Goal: Task Accomplishment & Management: Use online tool/utility

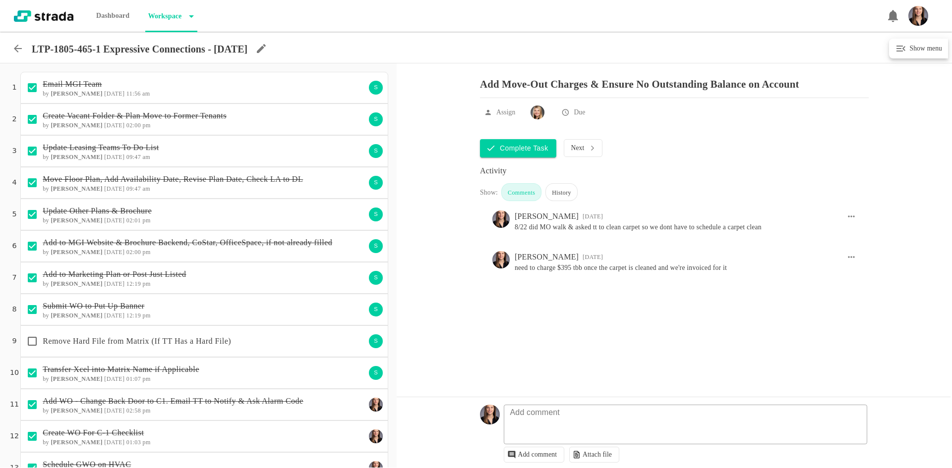
scroll to position [437, 0]
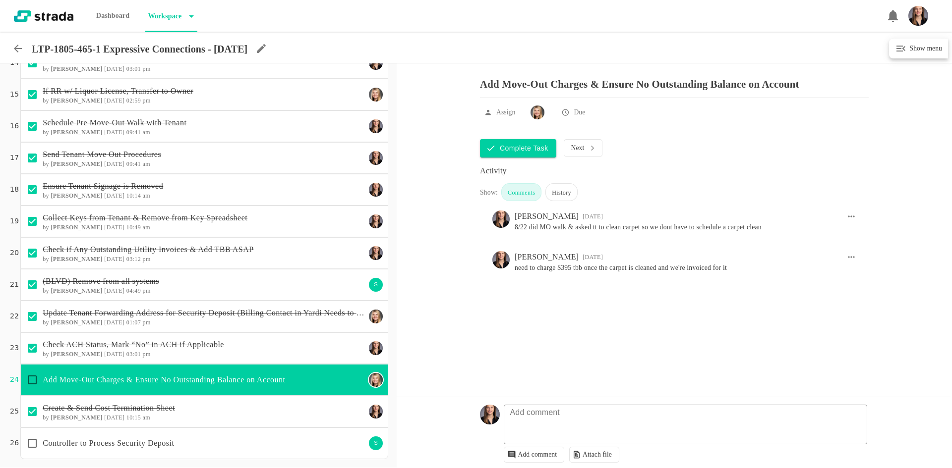
click at [20, 51] on icon at bounding box center [18, 49] width 12 height 12
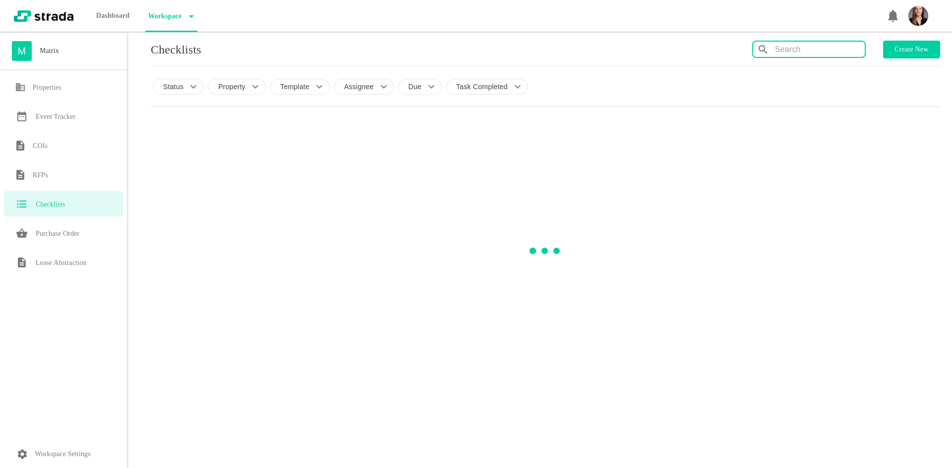
click at [774, 43] on div at bounding box center [811, 50] width 108 height 16
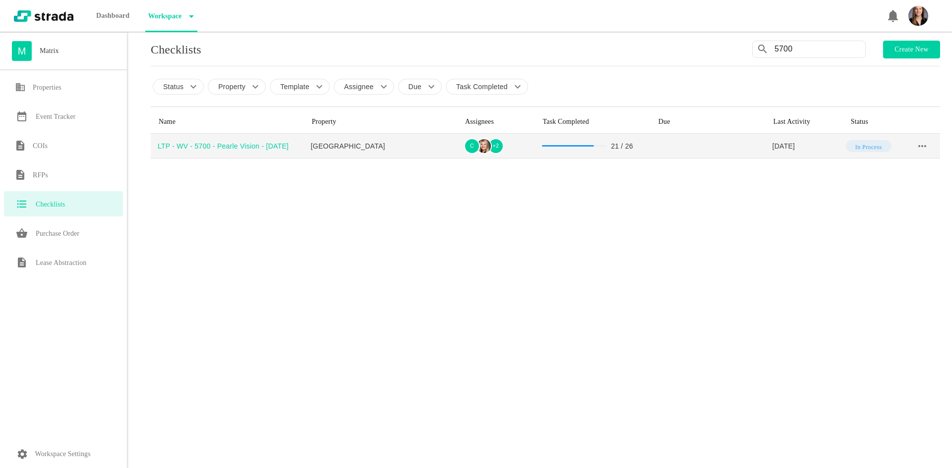
type input "5700"
click at [243, 149] on div "LTP - WV - 5700 - Pearle Vision - [DATE]" at bounding box center [231, 146] width 146 height 10
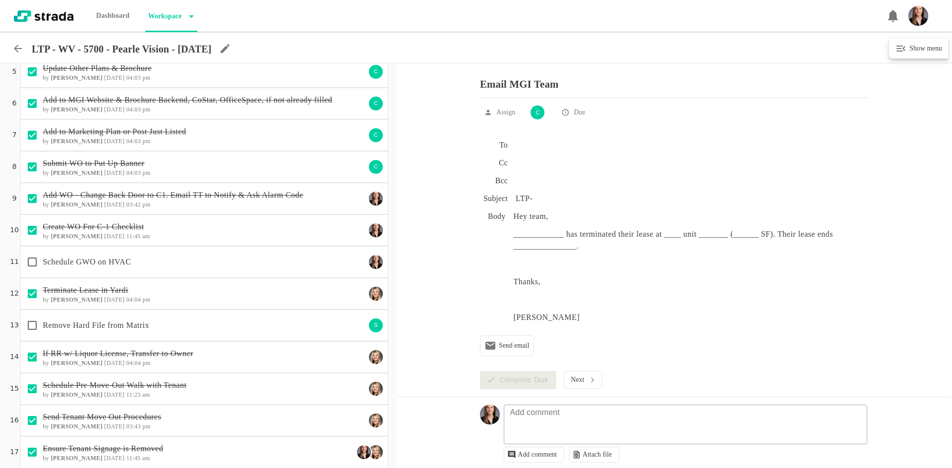
scroll to position [149, 0]
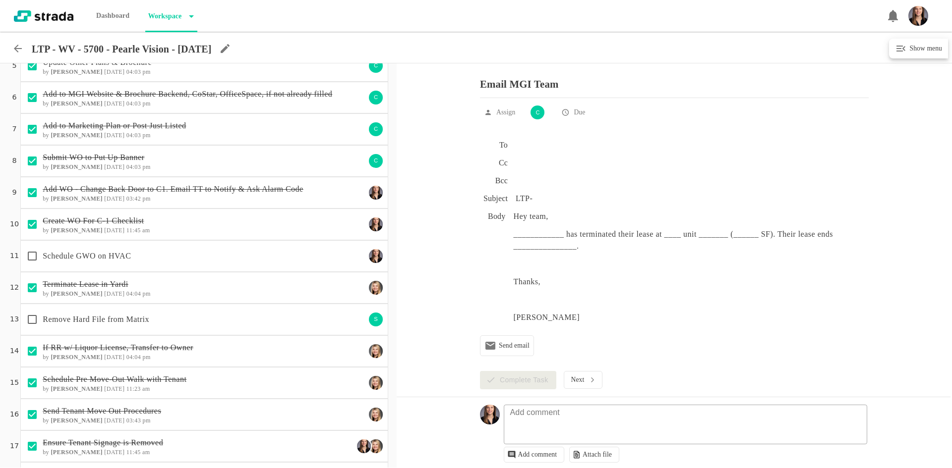
click at [273, 265] on div "Schedule GWO on HVAC" at bounding box center [193, 256] width 343 height 21
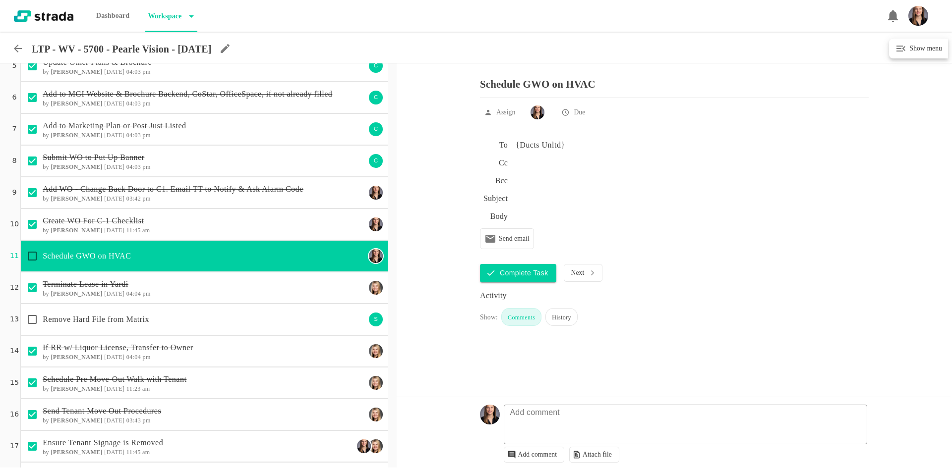
scroll to position [437, 0]
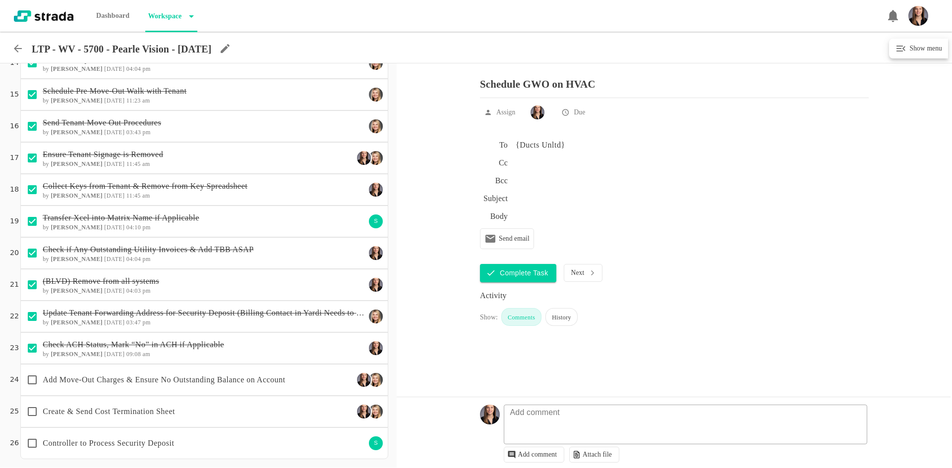
click at [260, 371] on div "Add Move-Out Charges & Ensure No Outstanding Balance on Account" at bounding box center [188, 380] width 332 height 21
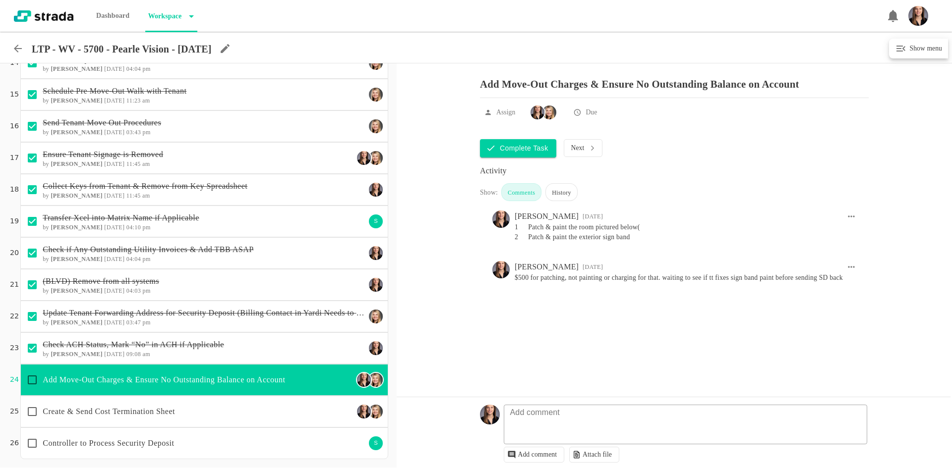
click at [15, 50] on icon at bounding box center [18, 49] width 8 height 8
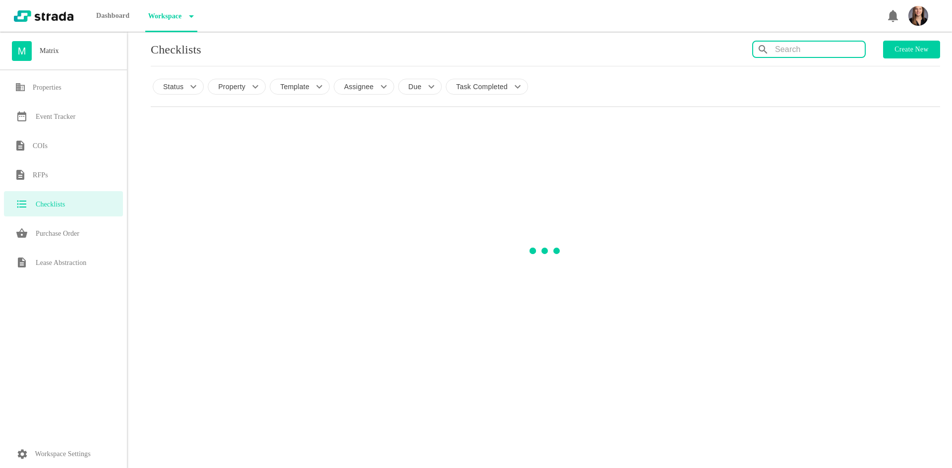
click at [800, 48] on input "text" at bounding box center [820, 50] width 90 height 16
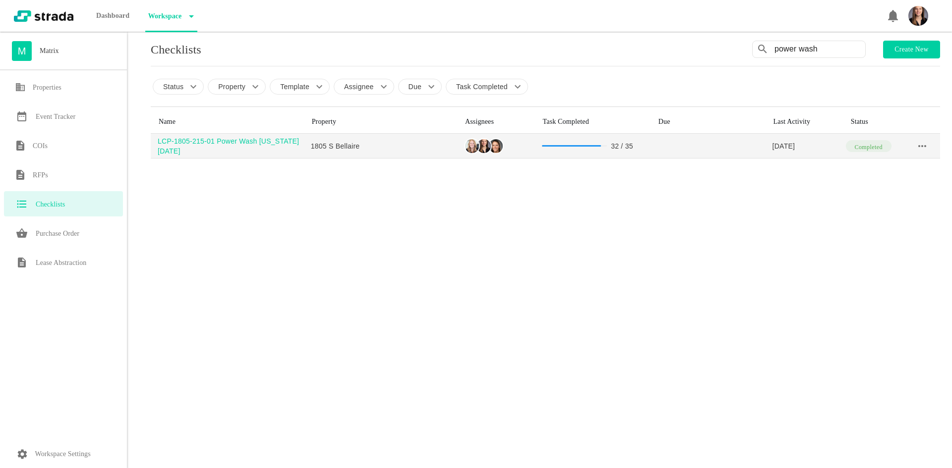
type input "power wash"
click at [170, 146] on div "LCP-1805-215-01 Power Wash [US_STATE] [DATE]" at bounding box center [231, 146] width 146 height 20
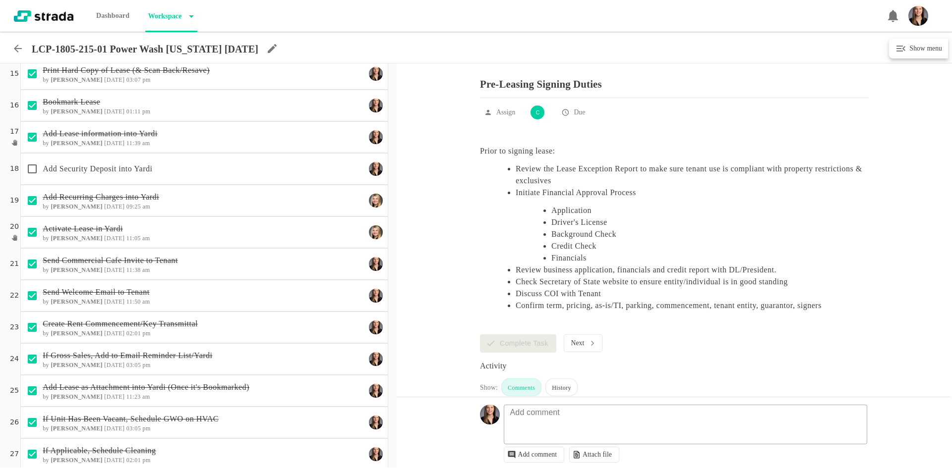
scroll to position [396, 0]
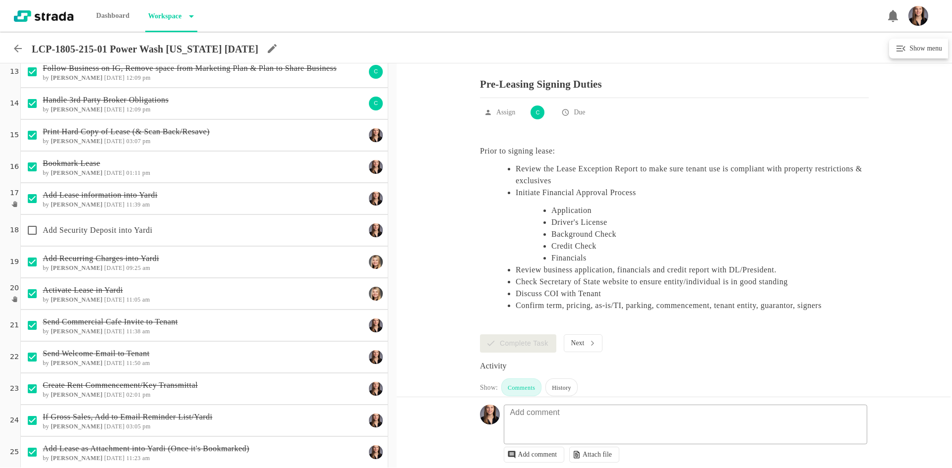
click at [226, 230] on p "Add Security Deposit into Yardi" at bounding box center [204, 231] width 323 height 12
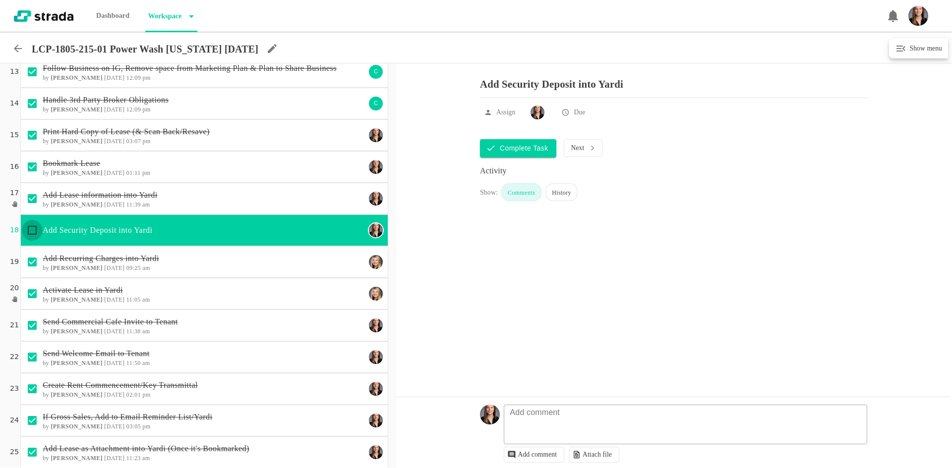
click at [33, 229] on input "checkbox" at bounding box center [32, 230] width 21 height 21
checkbox input "true"
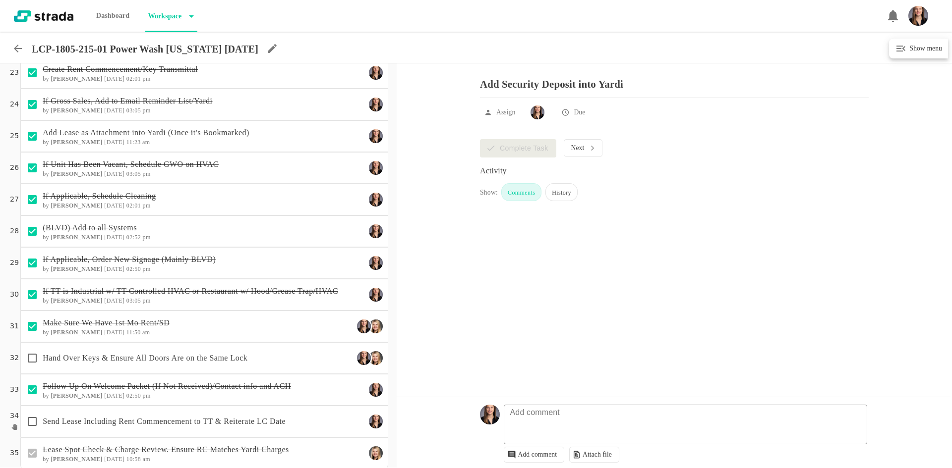
scroll to position [723, 0]
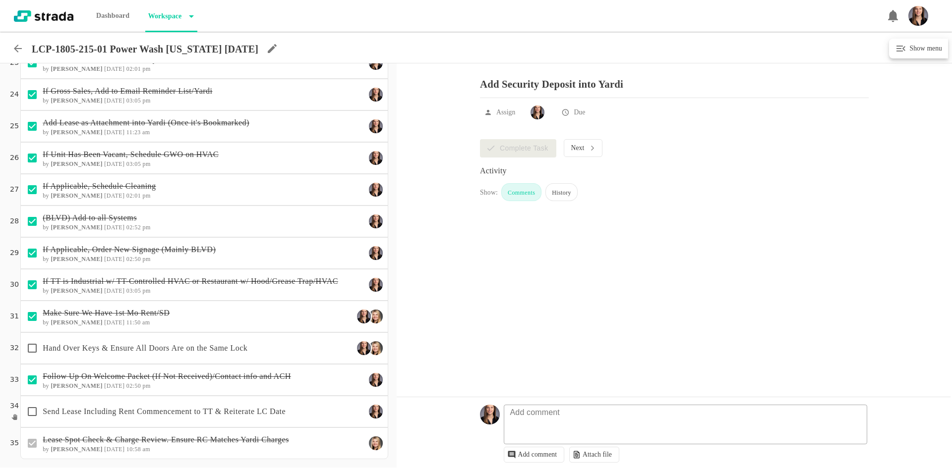
click at [185, 355] on div "Hand Over Keys & Ensure All Doors Are on the Same Lock" at bounding box center [188, 348] width 332 height 21
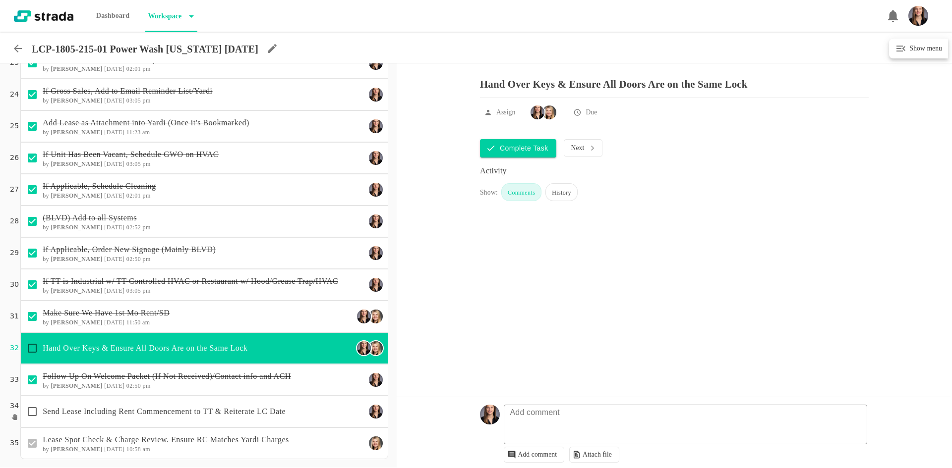
click at [33, 346] on input "checkbox" at bounding box center [32, 348] width 21 height 21
click at [112, 418] on div "Send Lease Including Rent Commencement to TT & Reiterate LC Date" at bounding box center [193, 411] width 343 height 21
checkbox input "true"
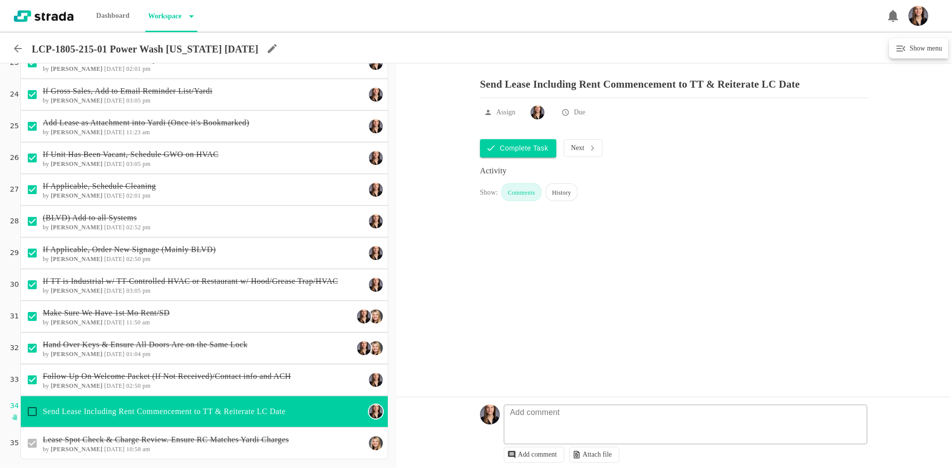
click at [29, 409] on input "checkbox" at bounding box center [32, 411] width 21 height 21
checkbox input "true"
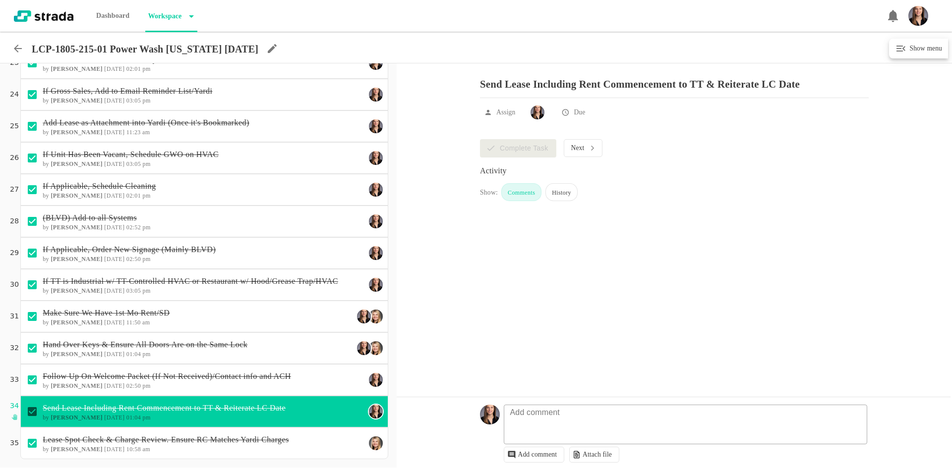
click at [260, 377] on p "Follow Up On Welcome Packet (If Not Received)/Contact info and ACH" at bounding box center [204, 377] width 323 height 12
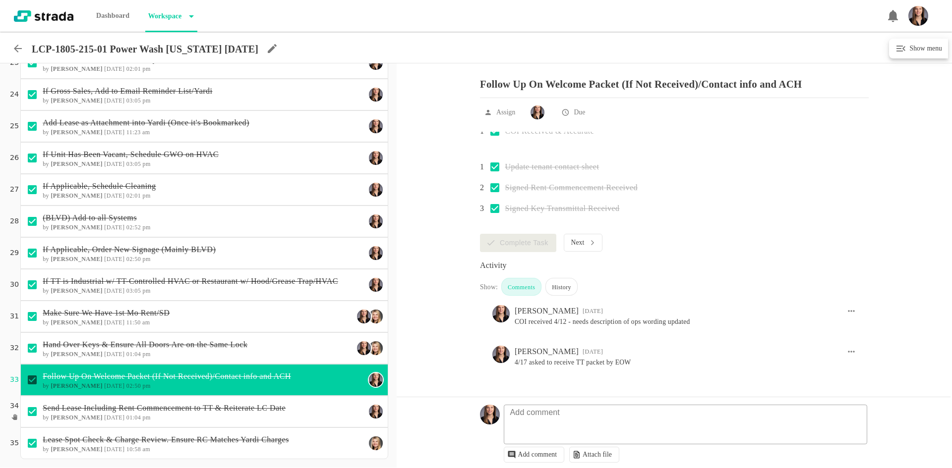
scroll to position [0, 0]
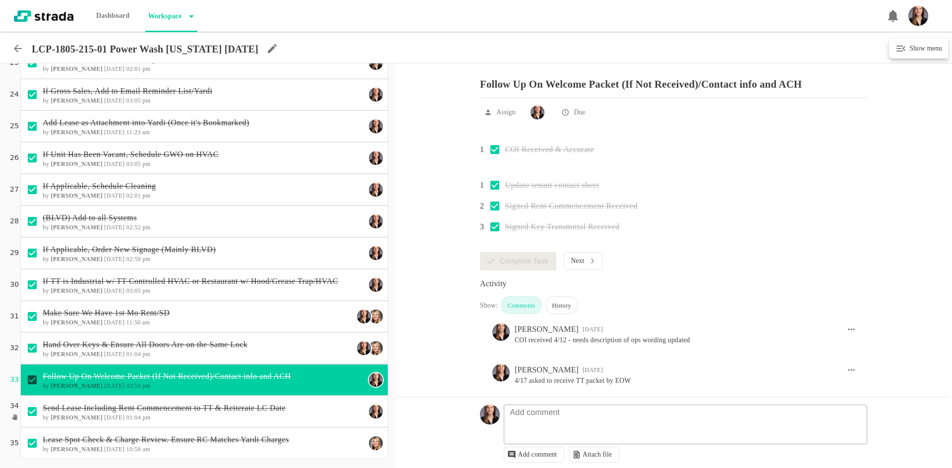
click at [151, 319] on p "Make Sure We Have 1st Mo Rent/SD" at bounding box center [198, 313] width 311 height 12
